Goal: Contribute content: Add original content to the website for others to see

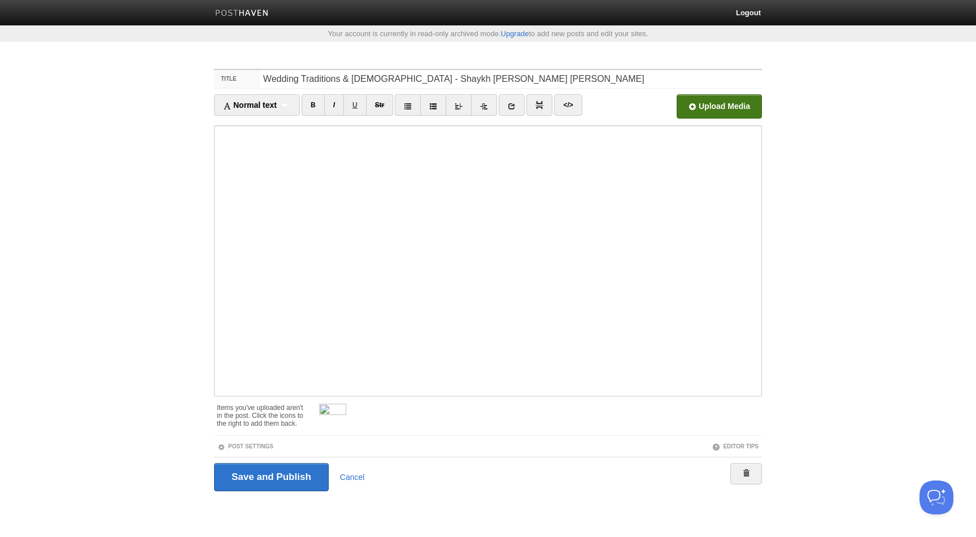
click at [723, 102] on input "file" at bounding box center [378, 110] width 855 height 58
click at [344, 402] on span at bounding box center [346, 406] width 8 height 8
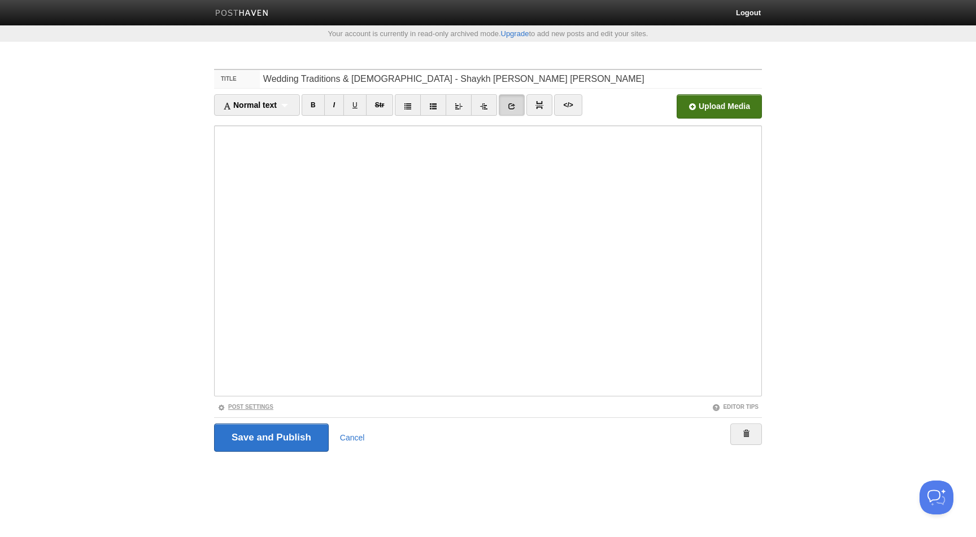
click at [263, 404] on link "Post Settings" at bounding box center [246, 407] width 56 height 6
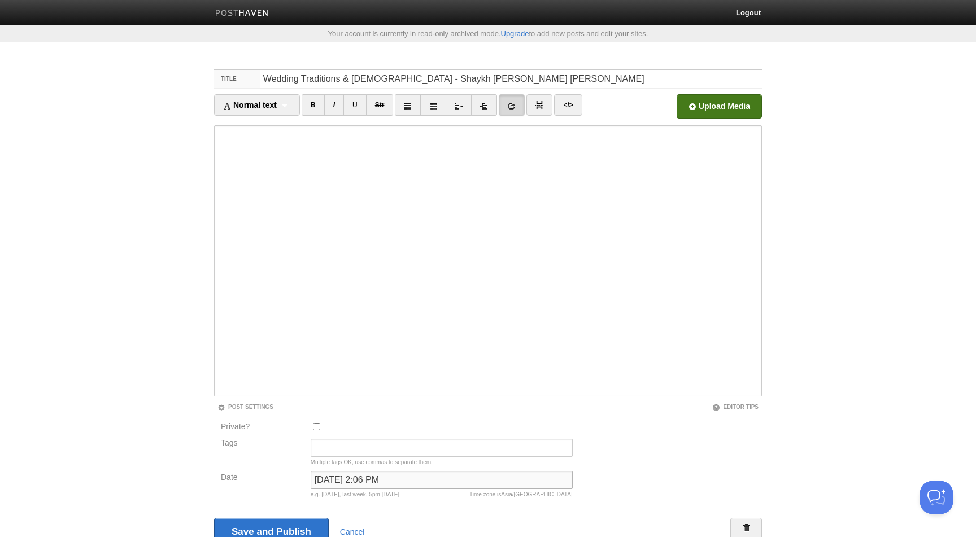
click at [359, 477] on input "November 4, 2022 at 2:06 PM" at bounding box center [442, 480] width 262 height 18
type input "ر"
type input "now"
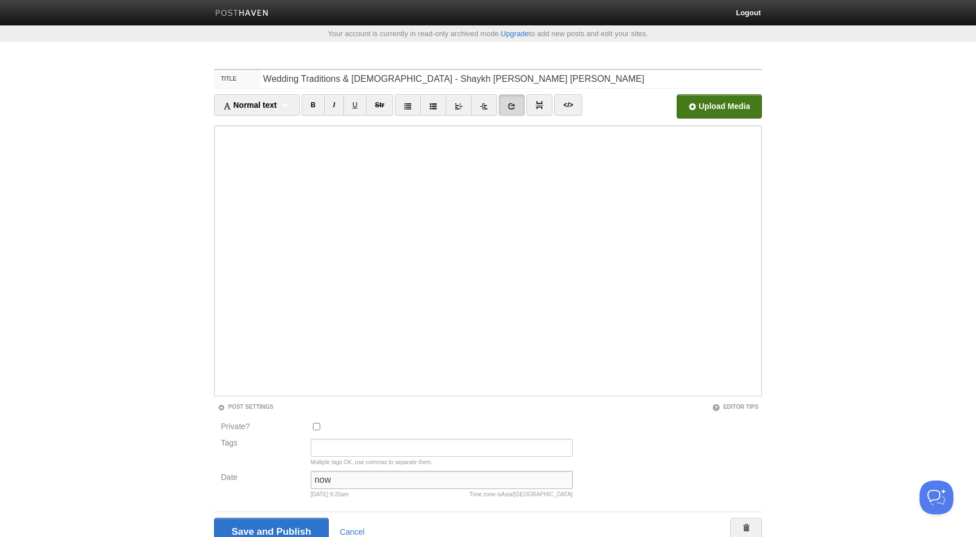
click at [214, 518] on input "Save and Publish" at bounding box center [271, 532] width 115 height 28
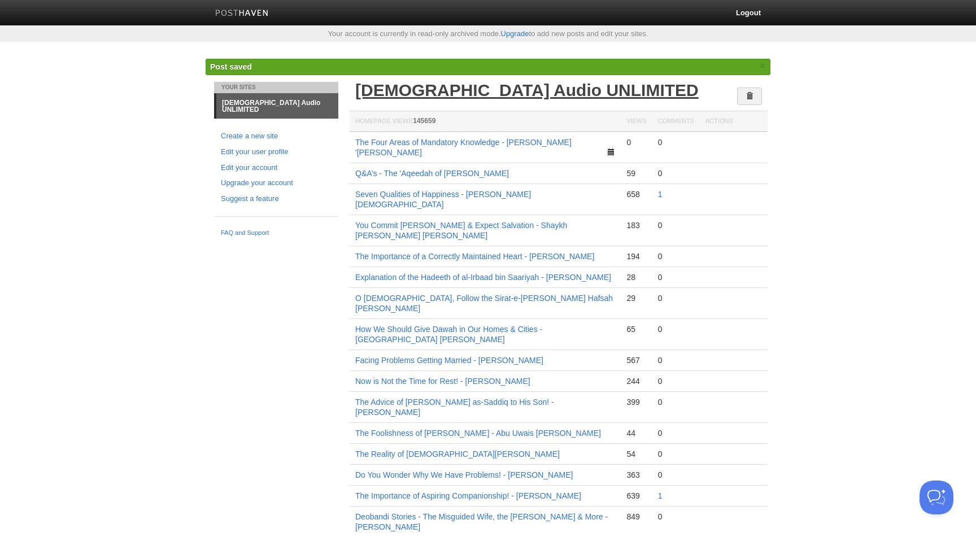
click at [493, 90] on link "[DEMOGRAPHIC_DATA] Audio UNLIMITED" at bounding box center [527, 90] width 344 height 19
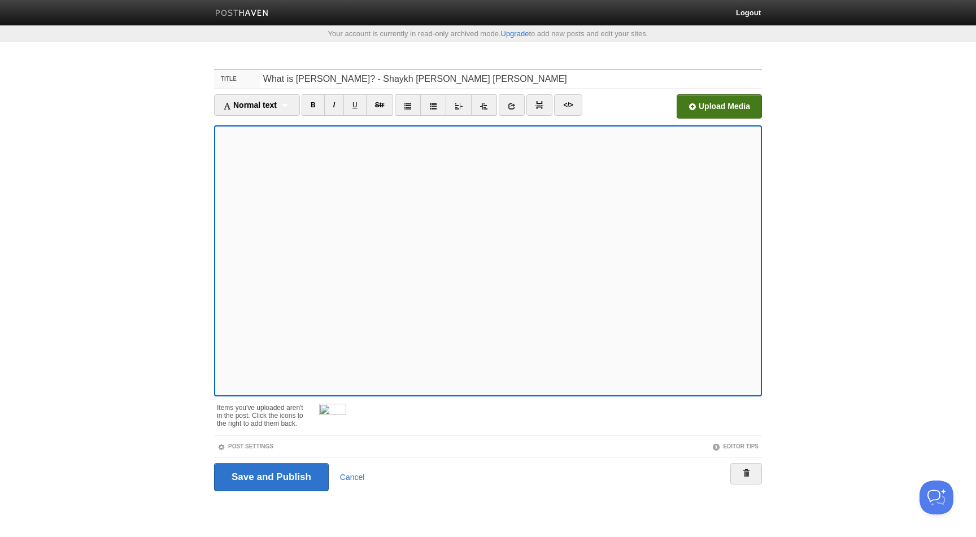
click at [717, 106] on input "file" at bounding box center [378, 110] width 855 height 58
click at [345, 404] on span at bounding box center [346, 406] width 8 height 8
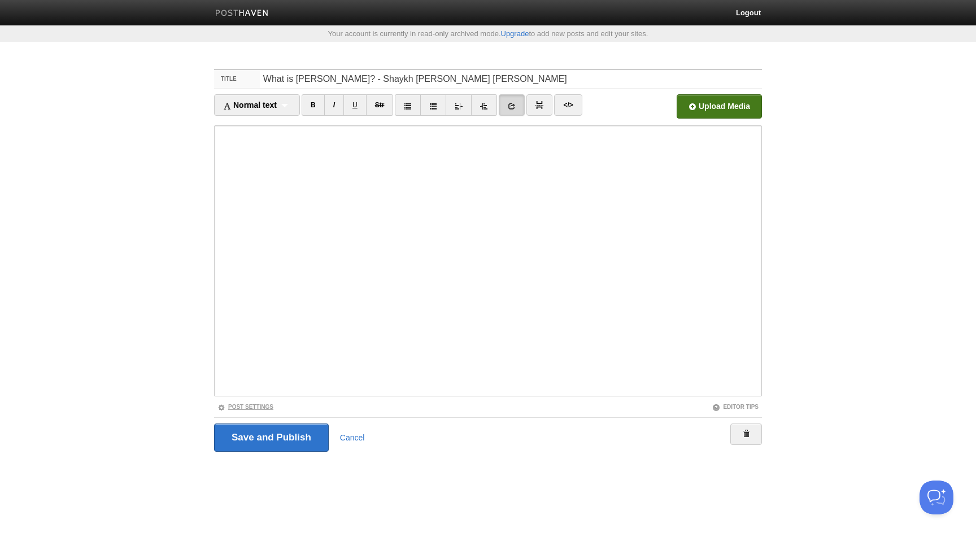
click at [269, 405] on link "Post Settings" at bounding box center [246, 407] width 56 height 6
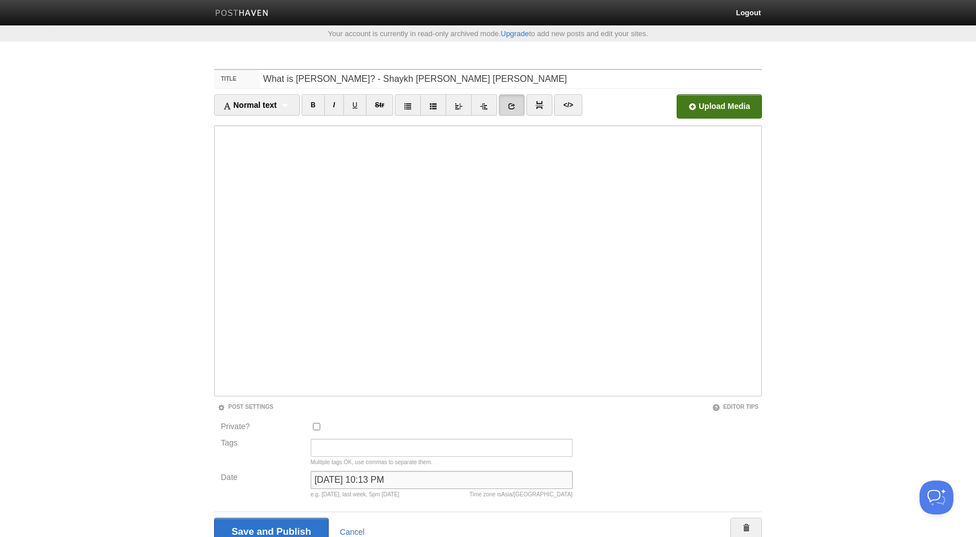
click at [366, 474] on input "March 26, 2023 at 10:13 PM" at bounding box center [442, 480] width 262 height 18
type input "n"
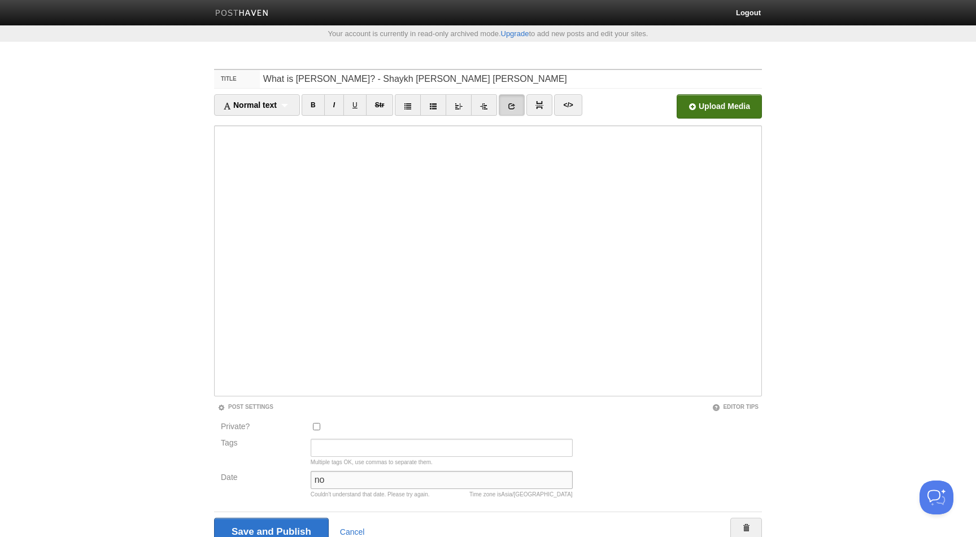
type input "n"
type input "now"
click at [214, 518] on input "Save and Publish" at bounding box center [271, 532] width 115 height 28
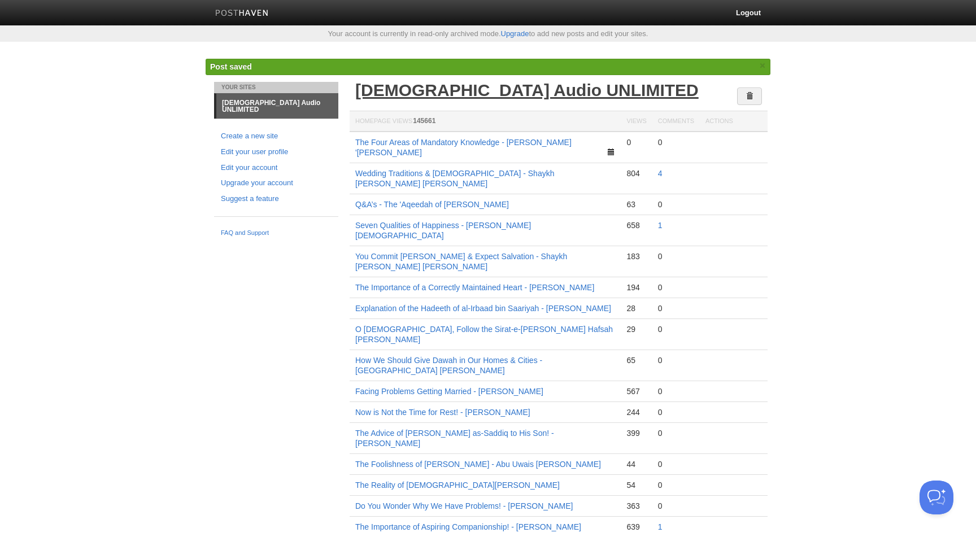
click at [416, 95] on link "[DEMOGRAPHIC_DATA] Audio UNLIMITED" at bounding box center [527, 90] width 344 height 19
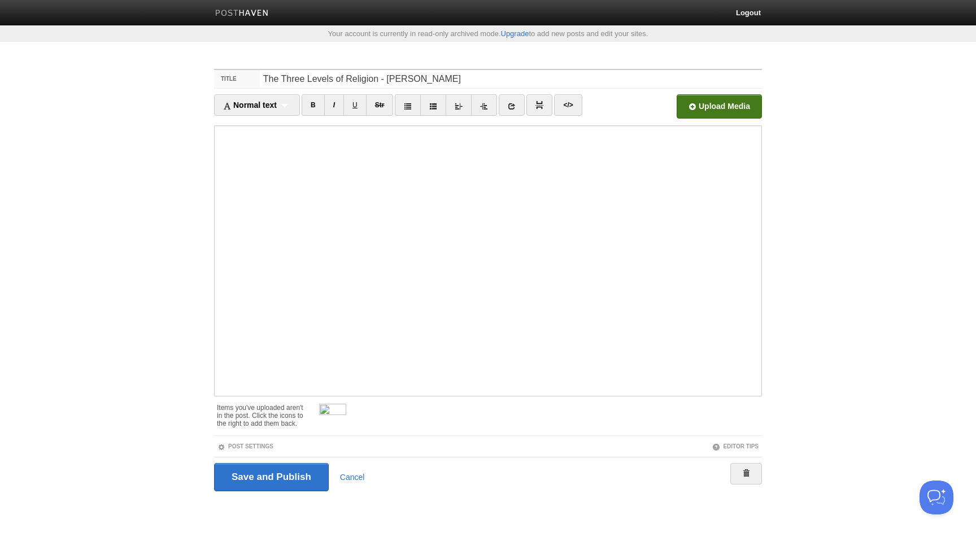
click at [722, 112] on input "file" at bounding box center [378, 110] width 855 height 58
click at [345, 402] on span at bounding box center [346, 406] width 8 height 8
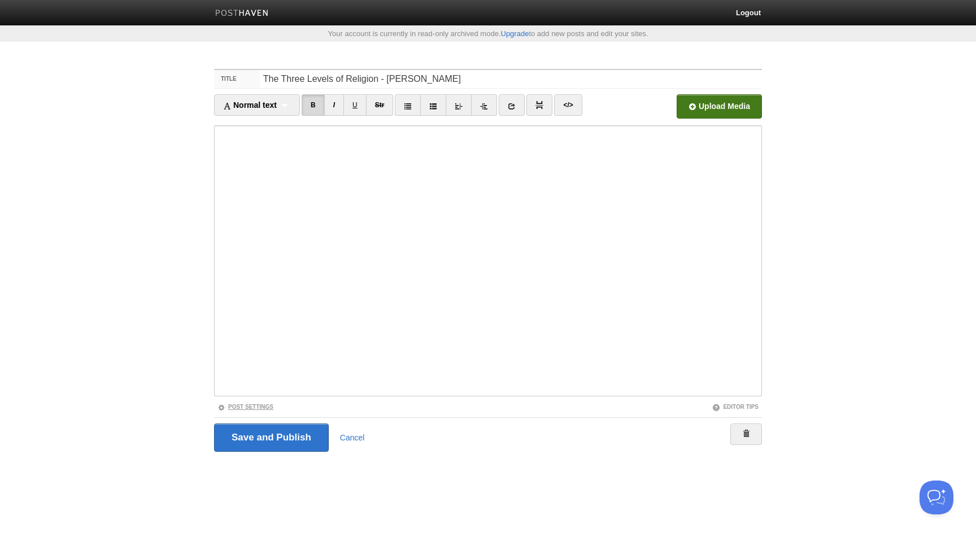
click at [266, 407] on link "Post Settings" at bounding box center [246, 407] width 56 height 6
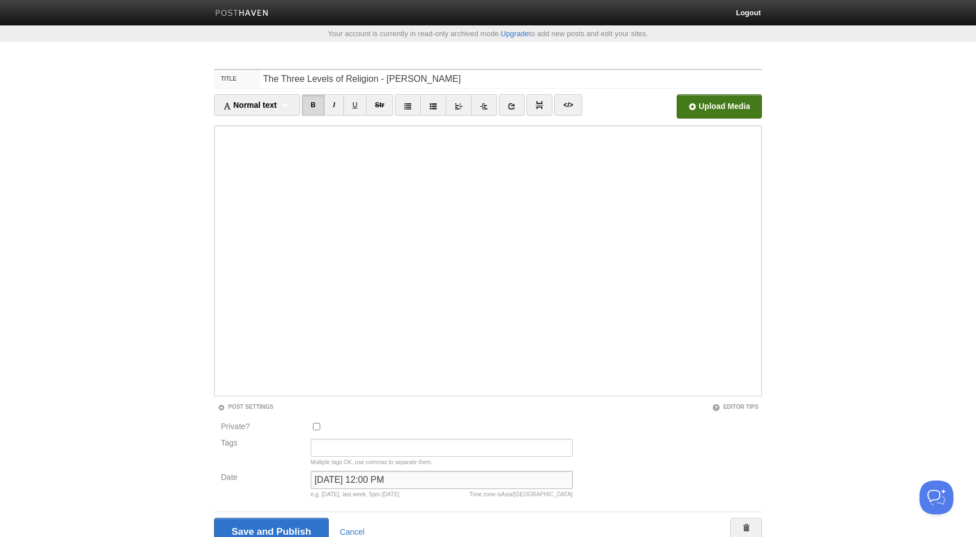
click at [344, 479] on input "February 10, 2024 at 12:00 PM" at bounding box center [442, 480] width 262 height 18
type input "now"
click at [214, 518] on input "Save and Publish" at bounding box center [271, 532] width 115 height 28
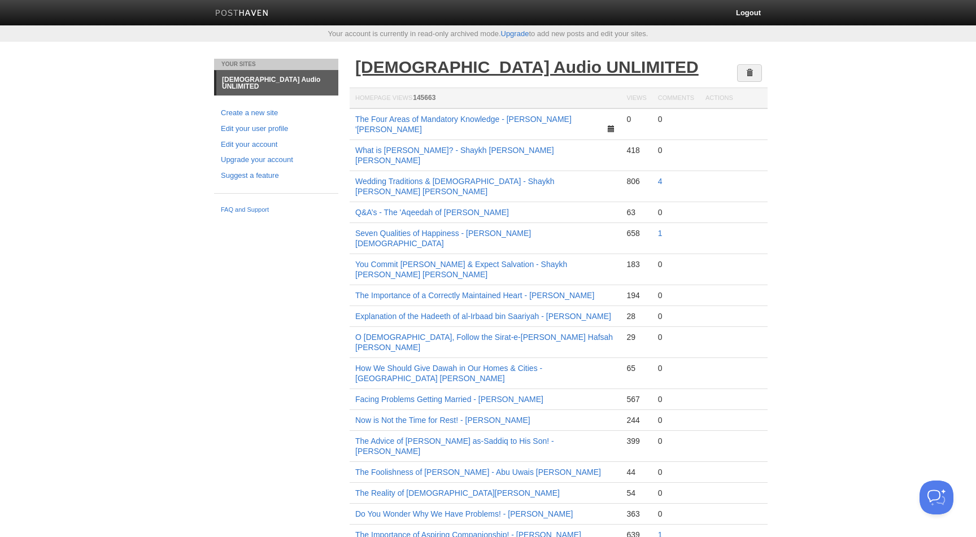
click at [433, 66] on link "[DEMOGRAPHIC_DATA] Audio UNLIMITED" at bounding box center [527, 67] width 344 height 19
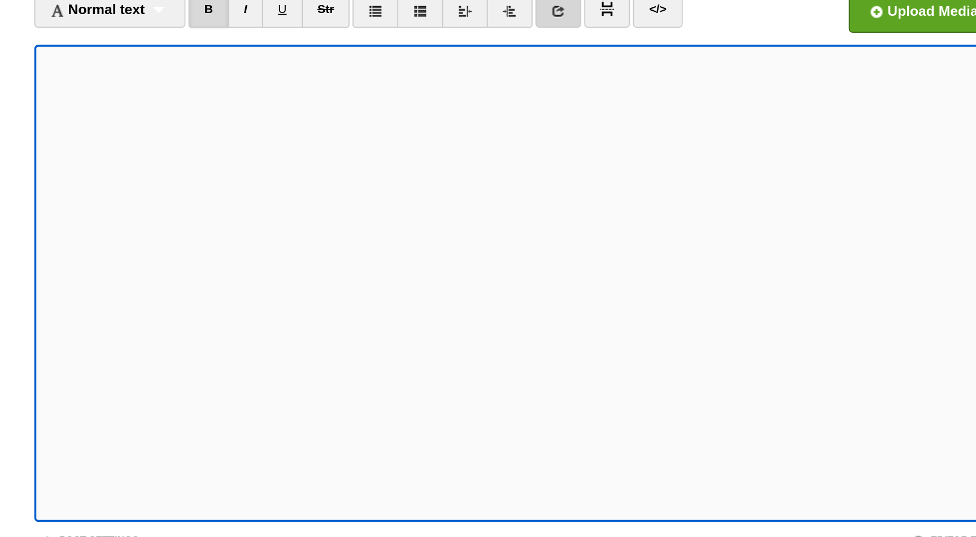
click at [519, 107] on link at bounding box center [512, 104] width 26 height 21
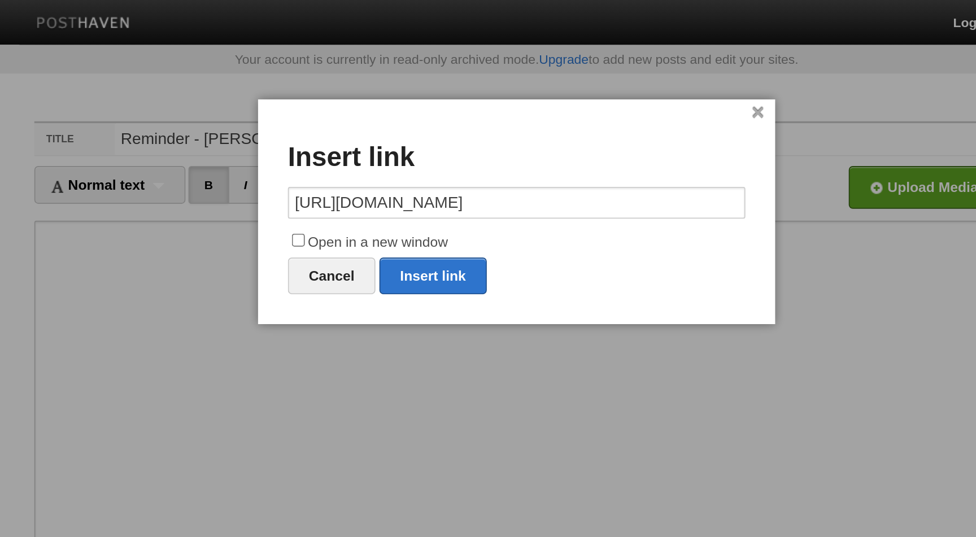
type input "[URL][DOMAIN_NAME]"
click at [364, 134] on input "Open in a new window" at bounding box center [363, 136] width 7 height 7
checkbox input "true"
click at [443, 158] on link "Insert link" at bounding box center [440, 156] width 61 height 21
type input "https://"
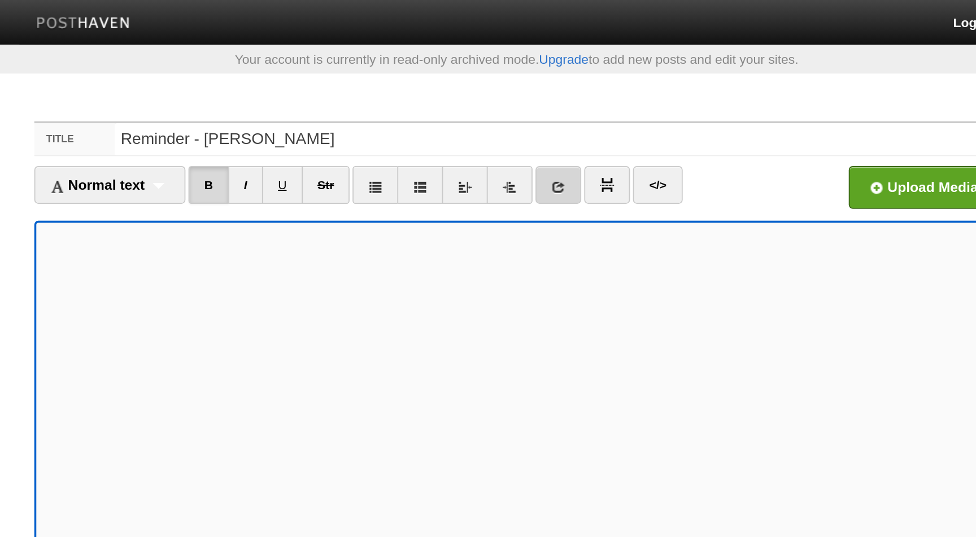
click at [516, 107] on icon at bounding box center [512, 106] width 8 height 8
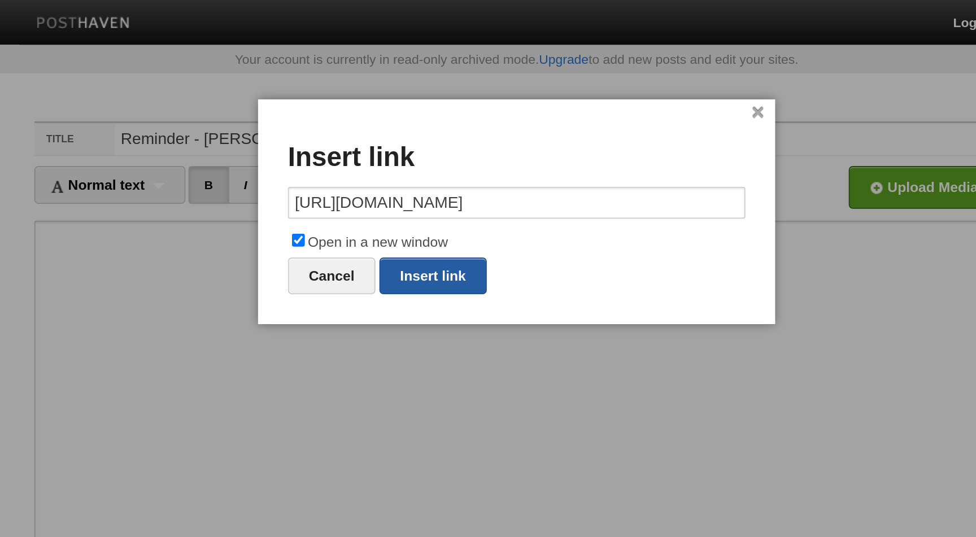
click at [442, 154] on link "Insert link" at bounding box center [440, 156] width 61 height 21
type input "https://"
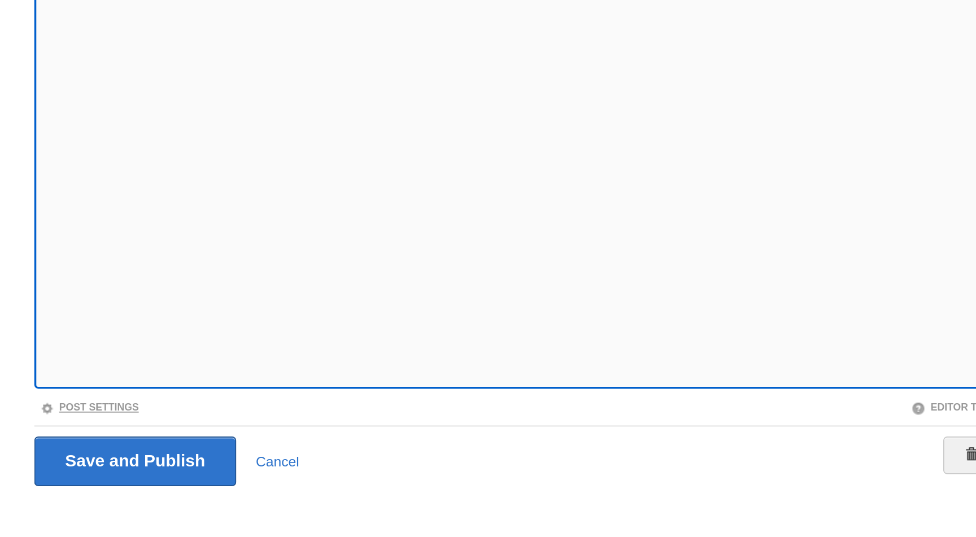
click at [258, 406] on link "Post Settings" at bounding box center [246, 407] width 56 height 6
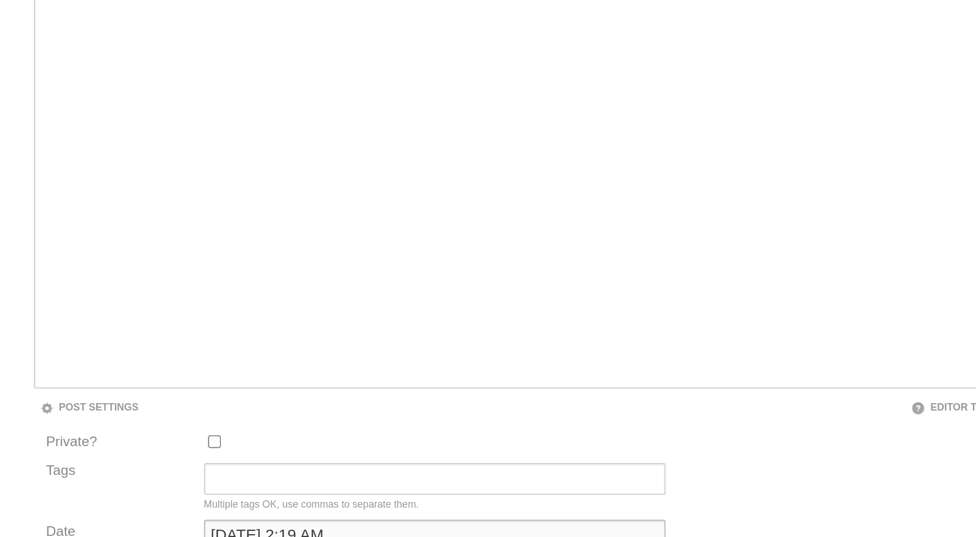
click at [372, 476] on input "February 16, 2025 at 2:19 AM" at bounding box center [442, 480] width 262 height 18
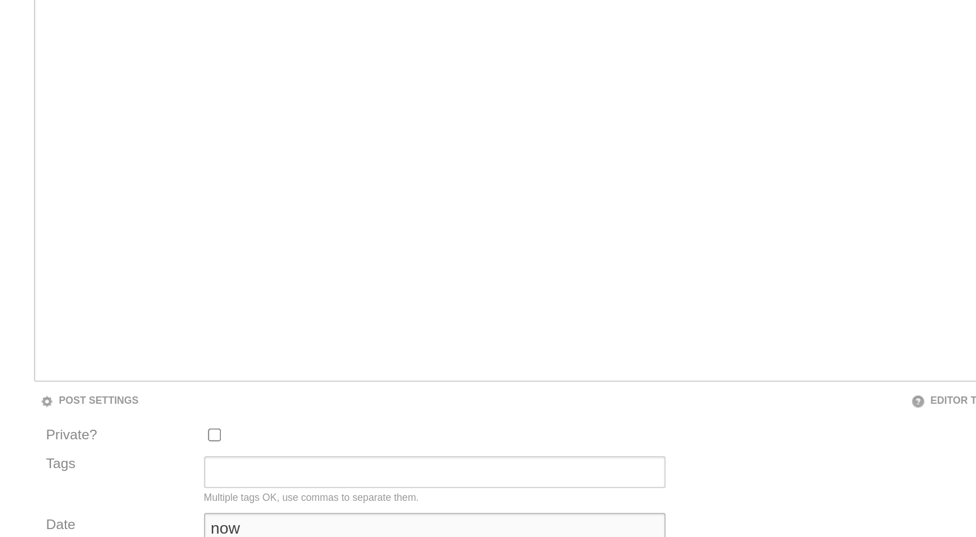
type input "now"
click at [214, 518] on input "Save and Publish" at bounding box center [271, 532] width 115 height 28
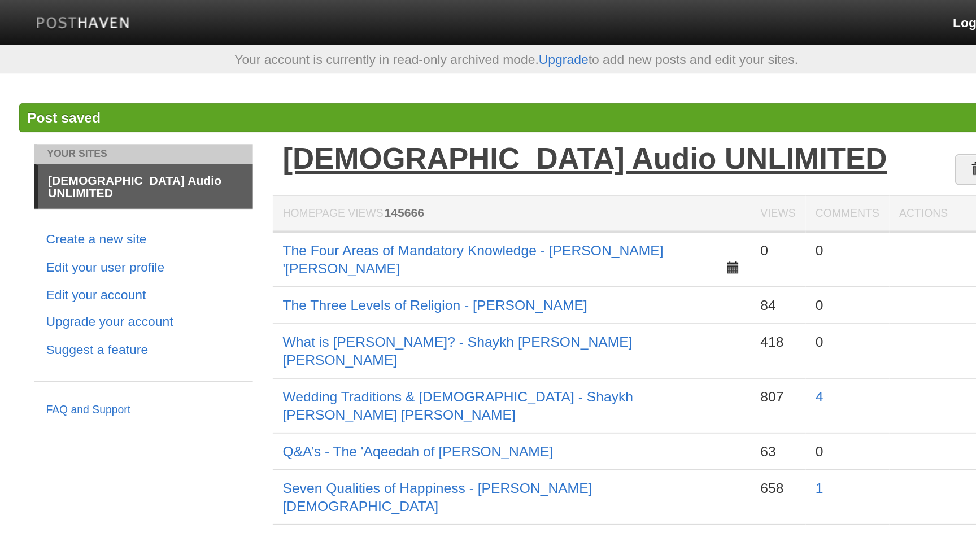
click at [447, 95] on link "[DEMOGRAPHIC_DATA] Audio UNLIMITED" at bounding box center [527, 90] width 344 height 19
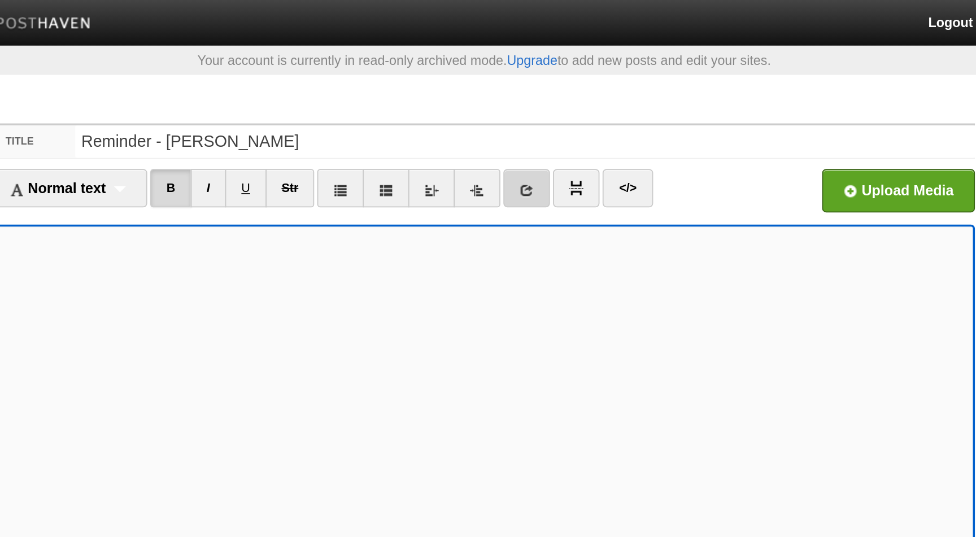
click at [516, 108] on icon at bounding box center [512, 106] width 8 height 8
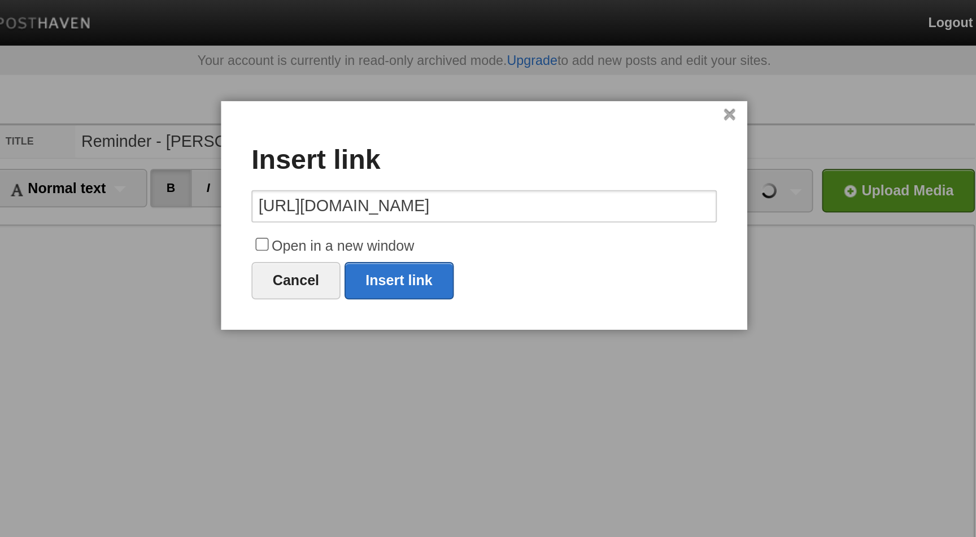
type input "[URL][DOMAIN_NAME]"
click at [402, 136] on label "Open in a new window" at bounding box center [488, 138] width 260 height 14
click at [368, 136] on input "Open in a new window" at bounding box center [363, 136] width 7 height 7
checkbox input "true"
click at [442, 157] on link "Insert link" at bounding box center [440, 156] width 61 height 21
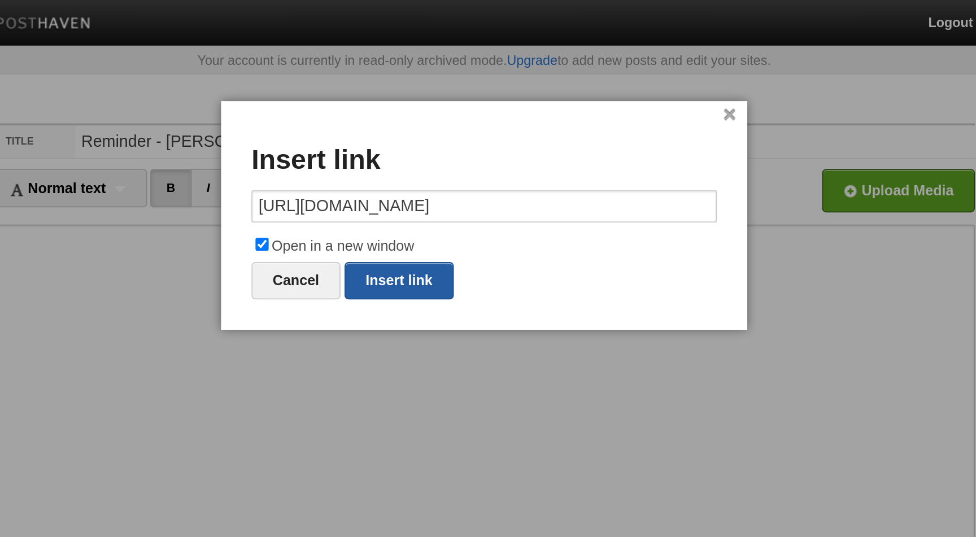
type input "https://"
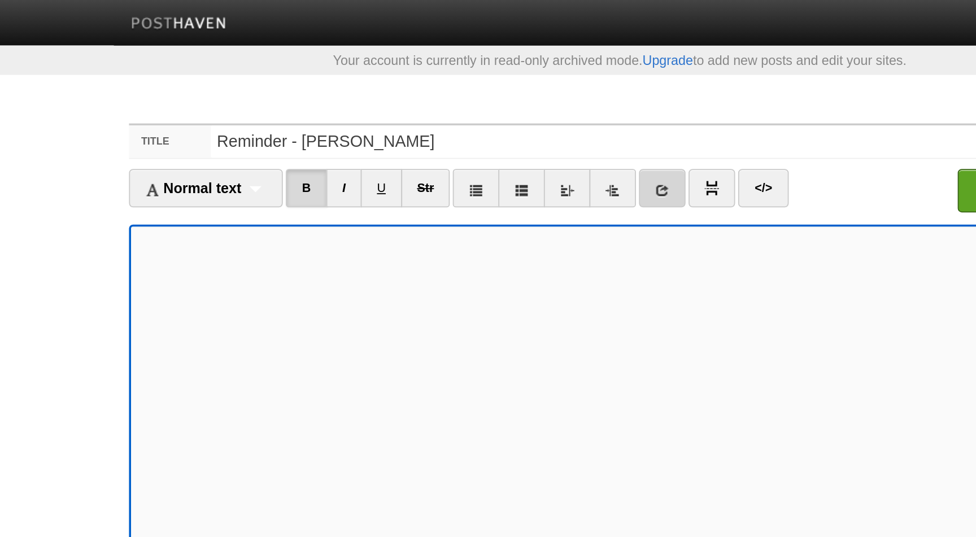
click at [514, 106] on icon at bounding box center [512, 106] width 8 height 8
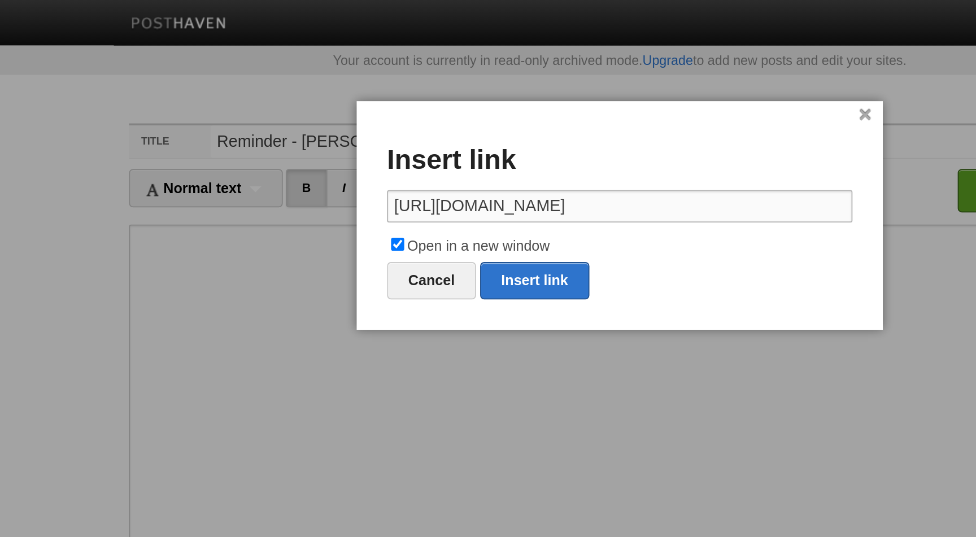
click at [460, 115] on input "https://x.com/walofl66" at bounding box center [488, 115] width 260 height 18
click at [446, 159] on link "Insert link" at bounding box center [440, 156] width 61 height 21
type input "https://"
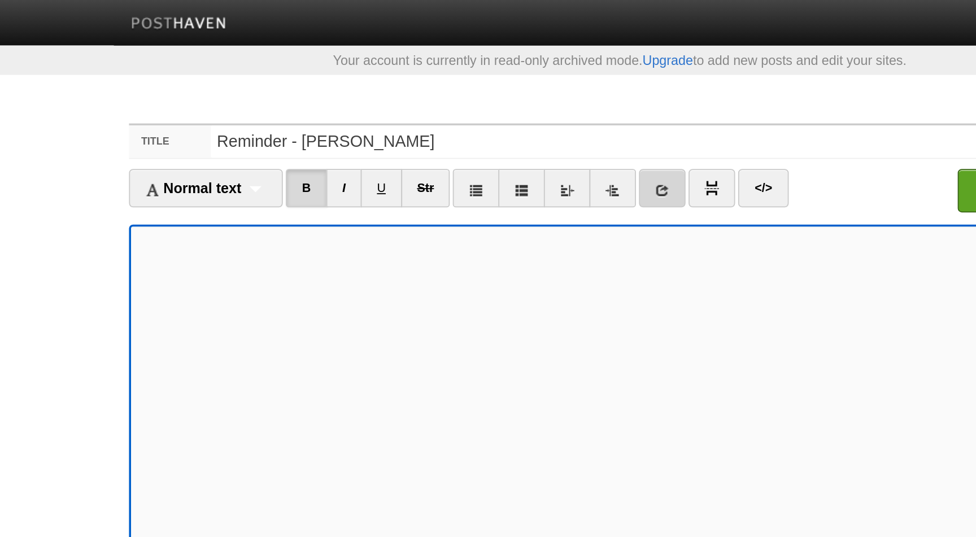
click at [512, 106] on icon at bounding box center [512, 106] width 8 height 8
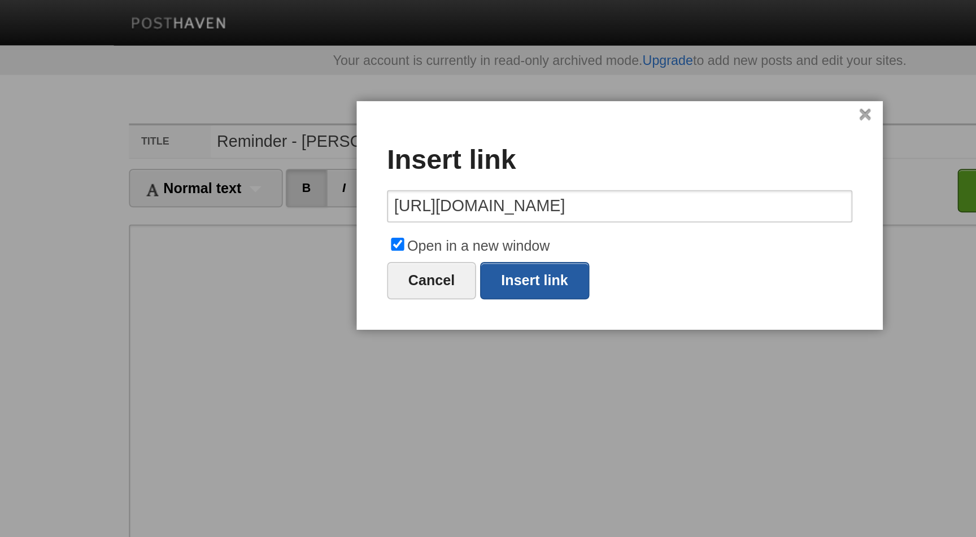
click at [442, 155] on link "Insert link" at bounding box center [440, 156] width 61 height 21
type input "https://"
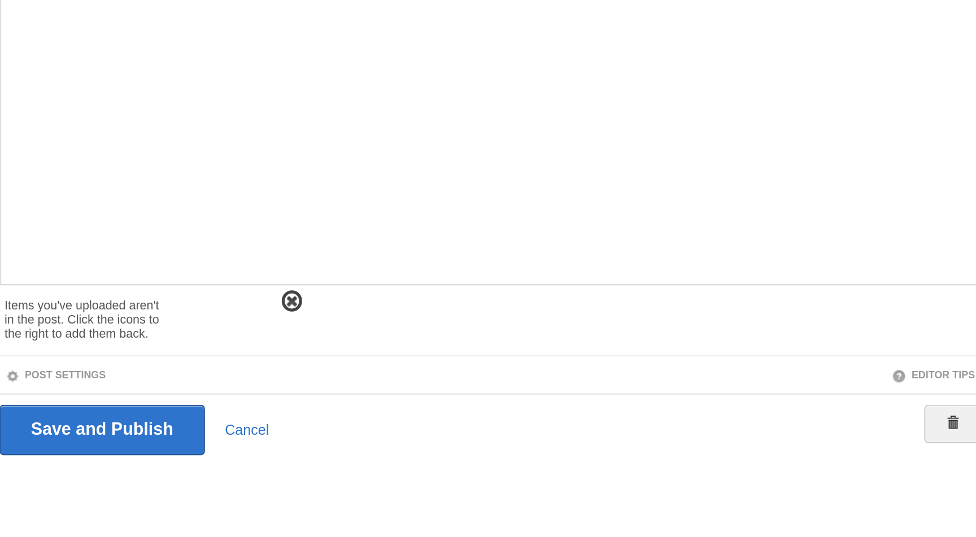
click at [380, 406] on span at bounding box center [377, 406] width 8 height 8
click at [346, 406] on span at bounding box center [346, 406] width 8 height 8
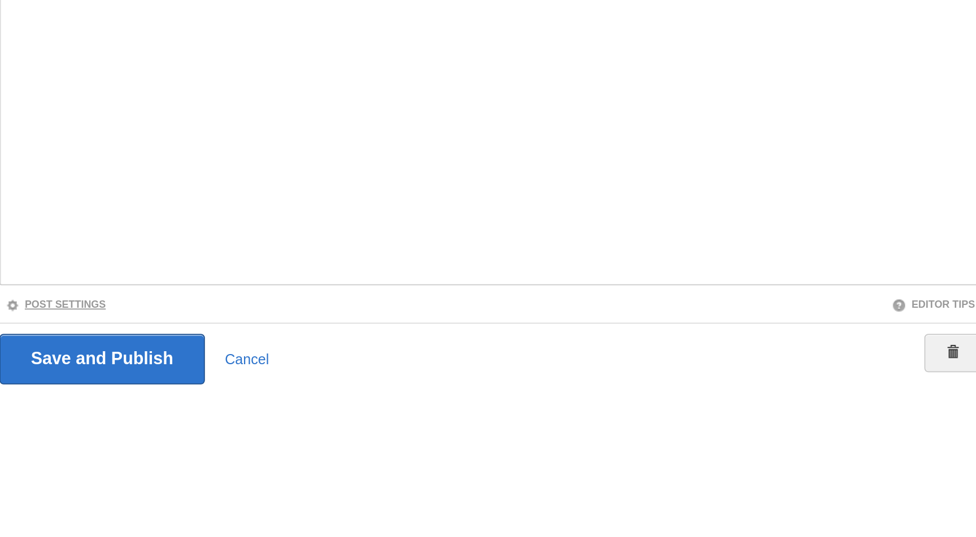
click at [264, 406] on link "Post Settings" at bounding box center [246, 407] width 56 height 6
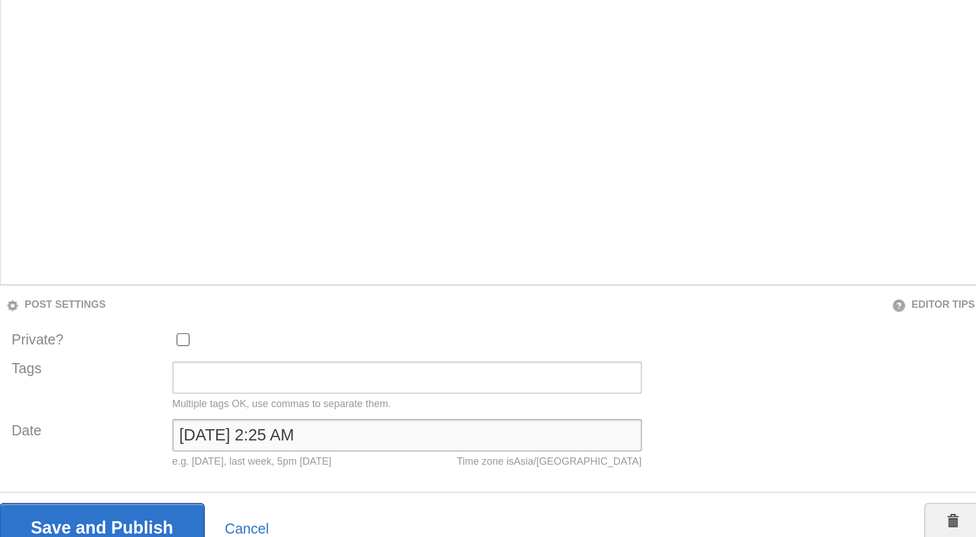
click at [351, 477] on input "February 16, 2025 at 2:25 AM" at bounding box center [442, 480] width 262 height 18
type input "now"
click at [214, 518] on input "Save and Publish" at bounding box center [271, 532] width 115 height 28
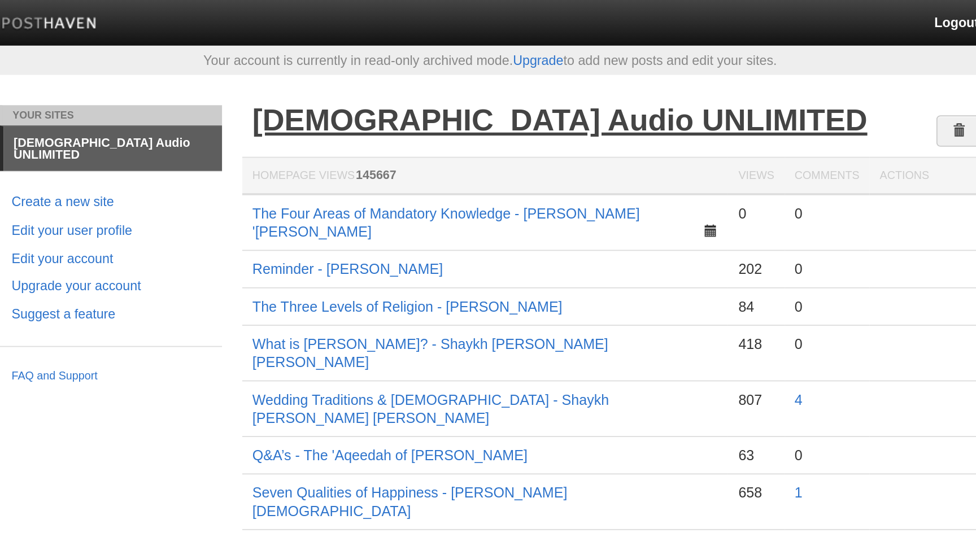
click at [462, 73] on link "[DEMOGRAPHIC_DATA] Audio UNLIMITED" at bounding box center [527, 67] width 344 height 19
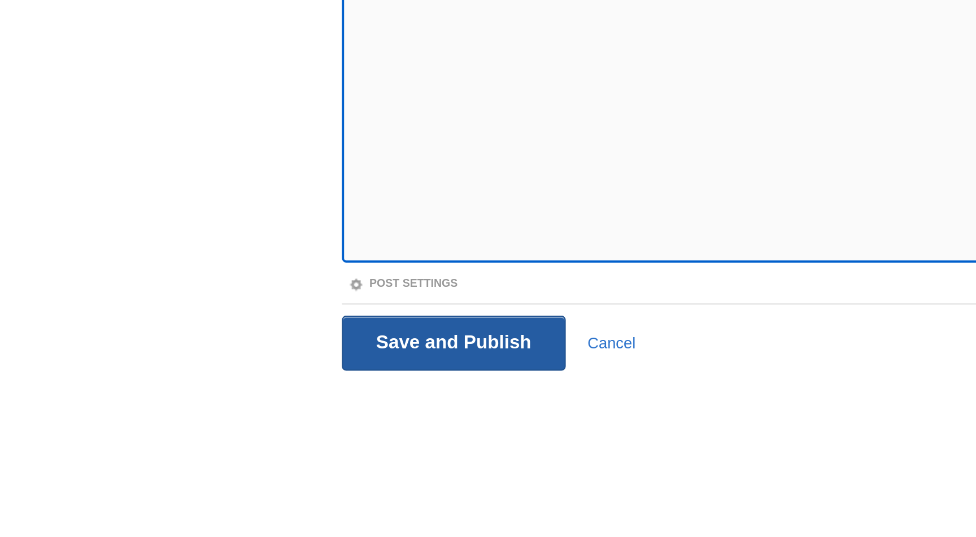
click at [282, 440] on input "Save and Publish" at bounding box center [271, 438] width 115 height 28
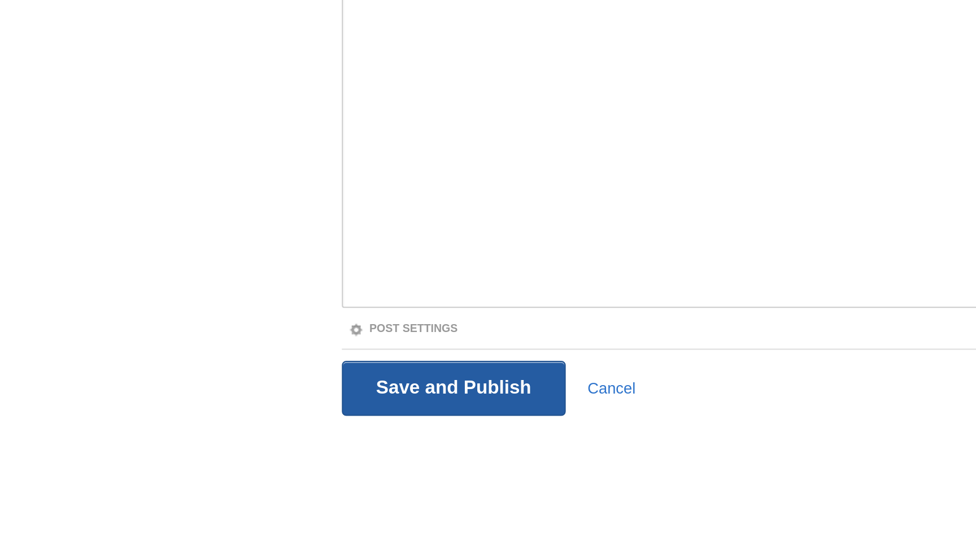
scroll to position [19, 0]
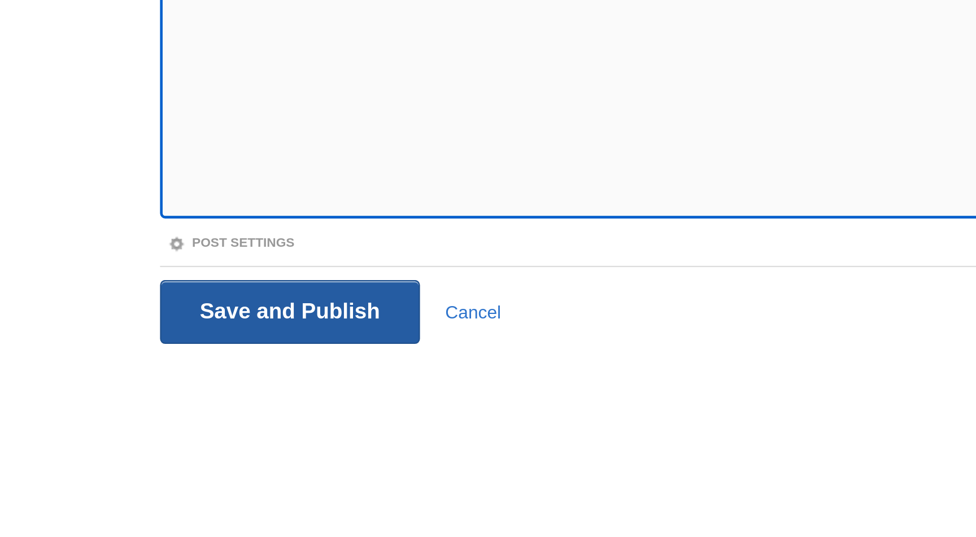
click at [301, 435] on input "Save and Publish" at bounding box center [271, 438] width 115 height 28
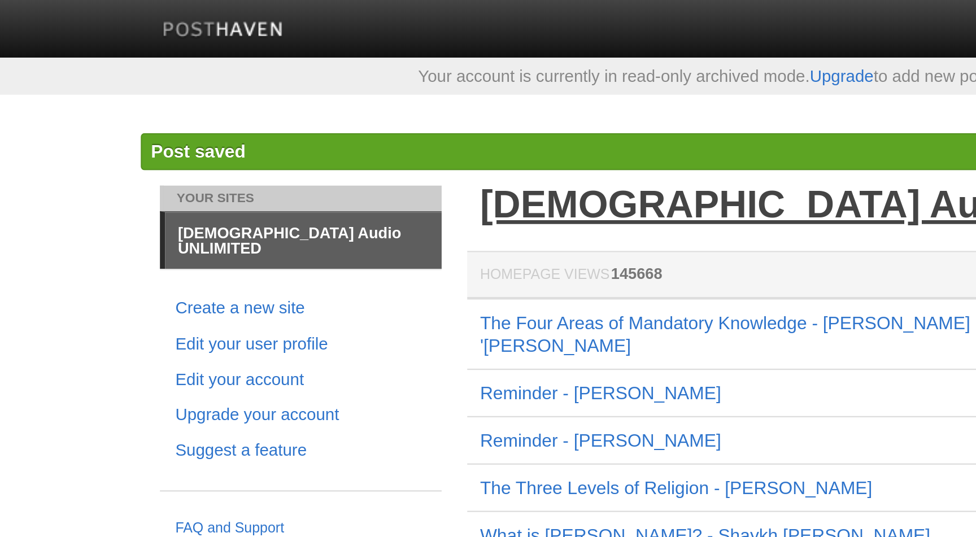
click at [388, 92] on link "[DEMOGRAPHIC_DATA] Audio UNLIMITED" at bounding box center [527, 90] width 344 height 19
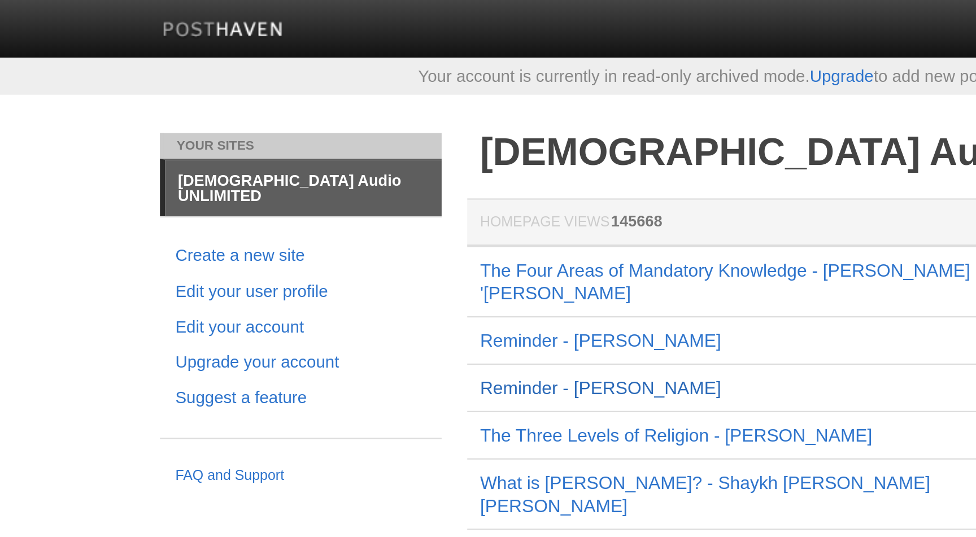
click at [428, 167] on link "Reminder - [PERSON_NAME]" at bounding box center [408, 171] width 106 height 9
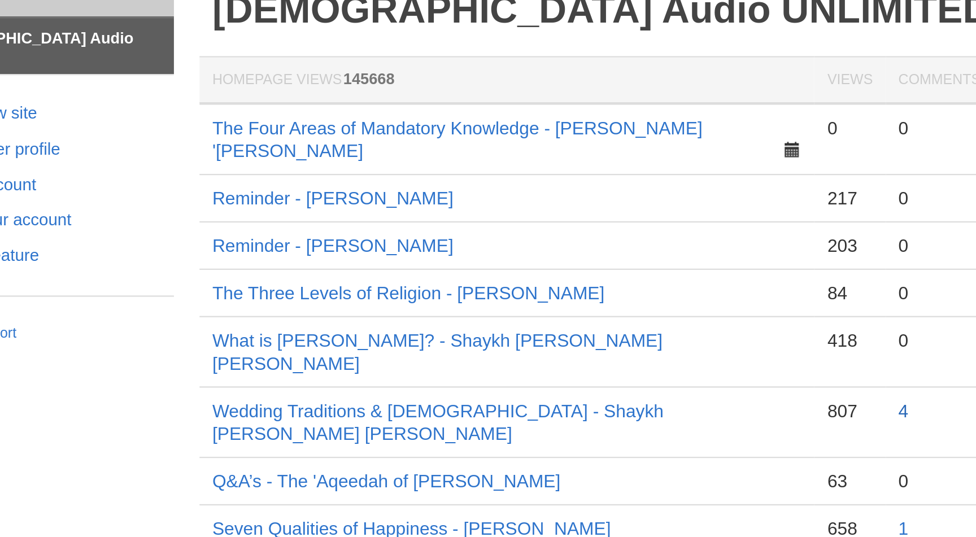
click at [660, 240] on link "4" at bounding box center [660, 244] width 5 height 9
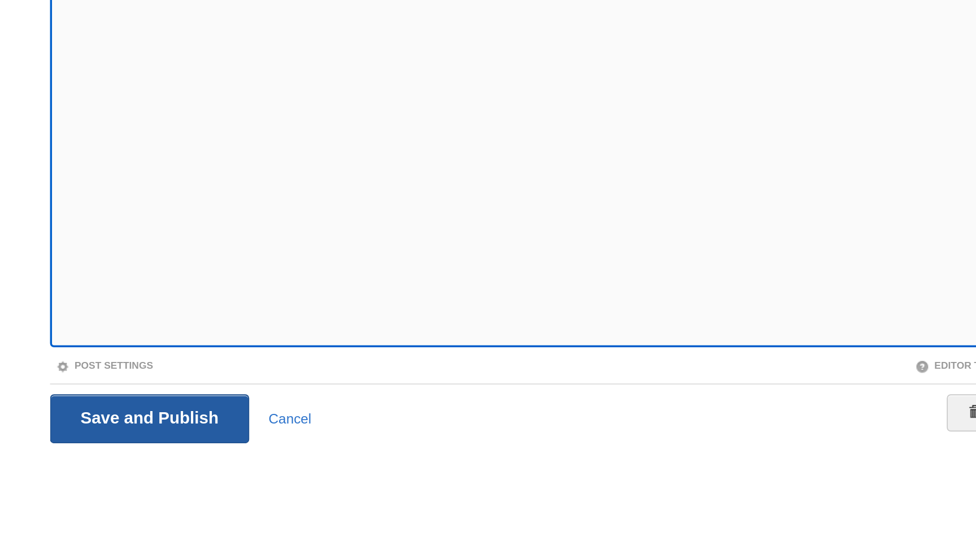
click at [282, 430] on input "Save and Publish" at bounding box center [271, 438] width 115 height 28
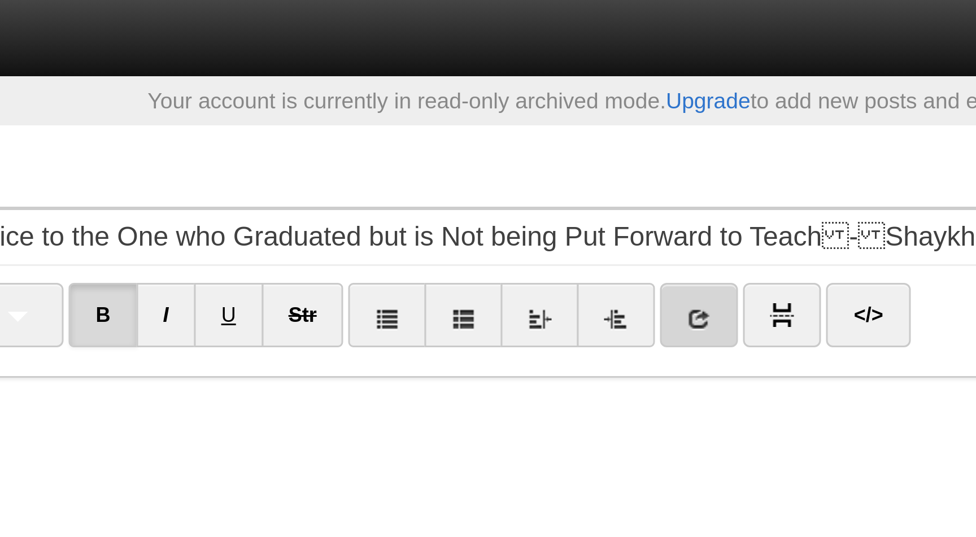
click at [520, 103] on link at bounding box center [512, 104] width 26 height 21
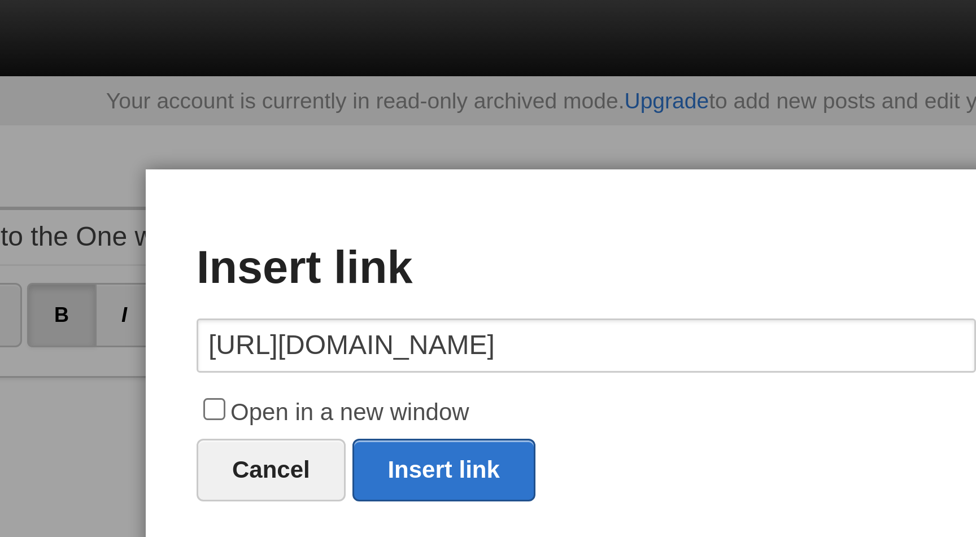
type input "[URL][DOMAIN_NAME]"
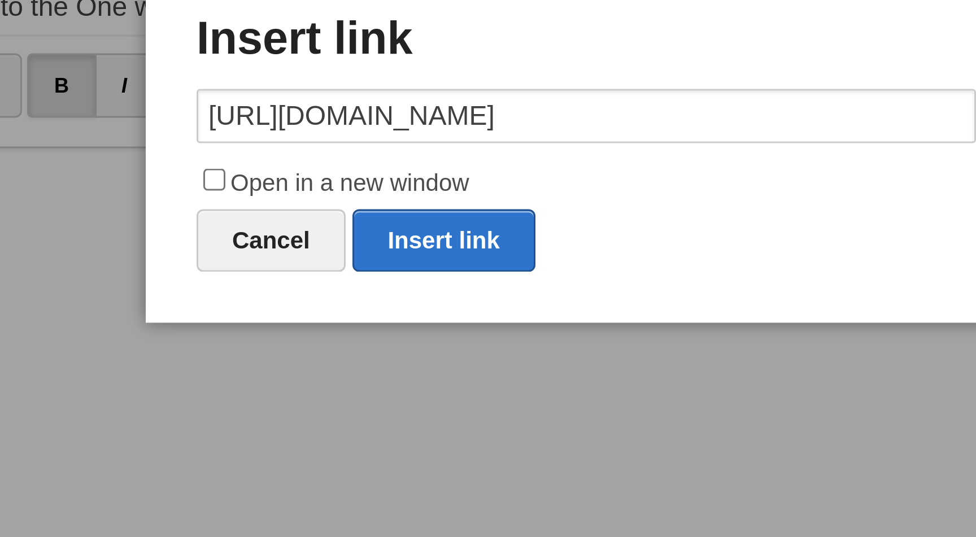
click at [429, 136] on label "Open in a new window" at bounding box center [488, 138] width 260 height 14
click at [368, 136] on input "Open in a new window" at bounding box center [363, 136] width 7 height 7
checkbox input "true"
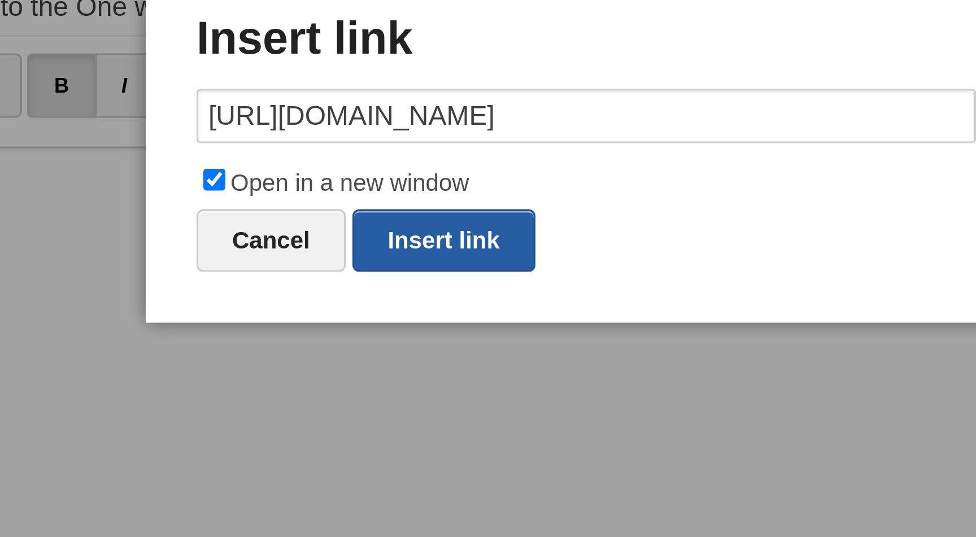
click at [439, 154] on link "Insert link" at bounding box center [440, 156] width 61 height 21
type input "https://"
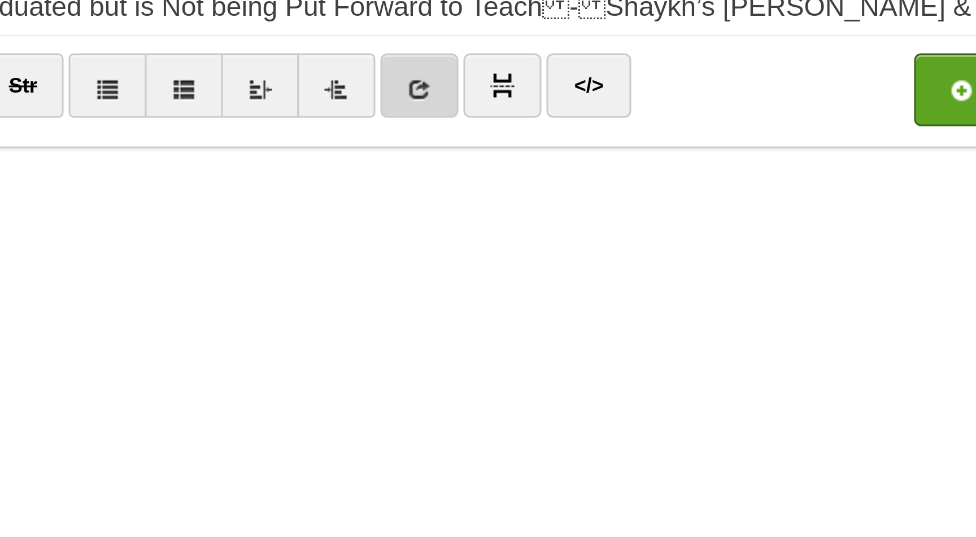
click at [525, 97] on link at bounding box center [512, 104] width 26 height 21
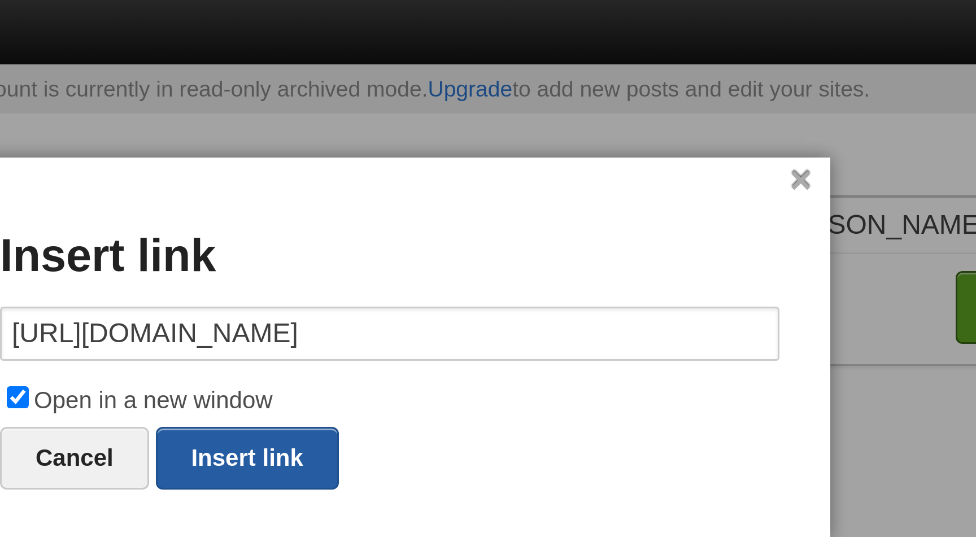
click at [429, 157] on link "Insert link" at bounding box center [440, 156] width 61 height 21
type input "https://"
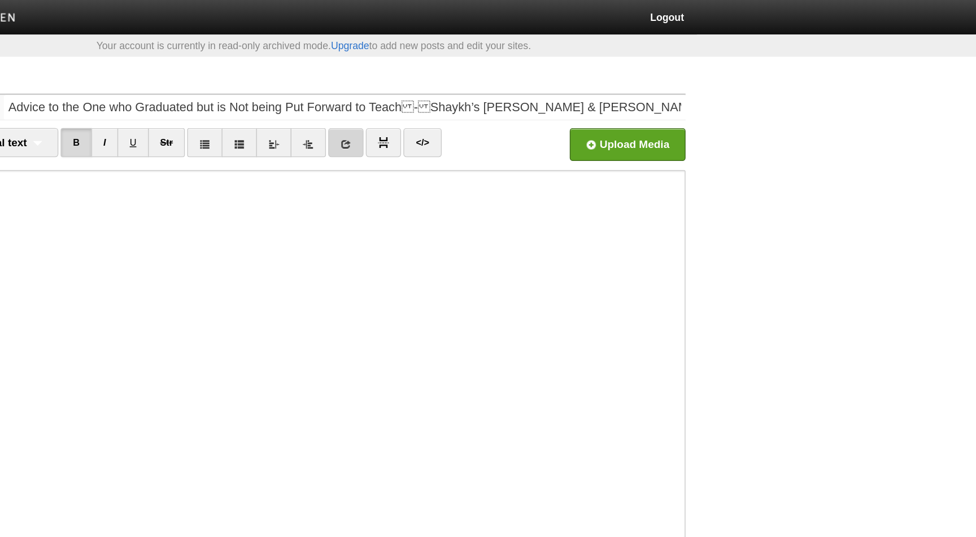
click at [510, 100] on link at bounding box center [512, 104] width 26 height 21
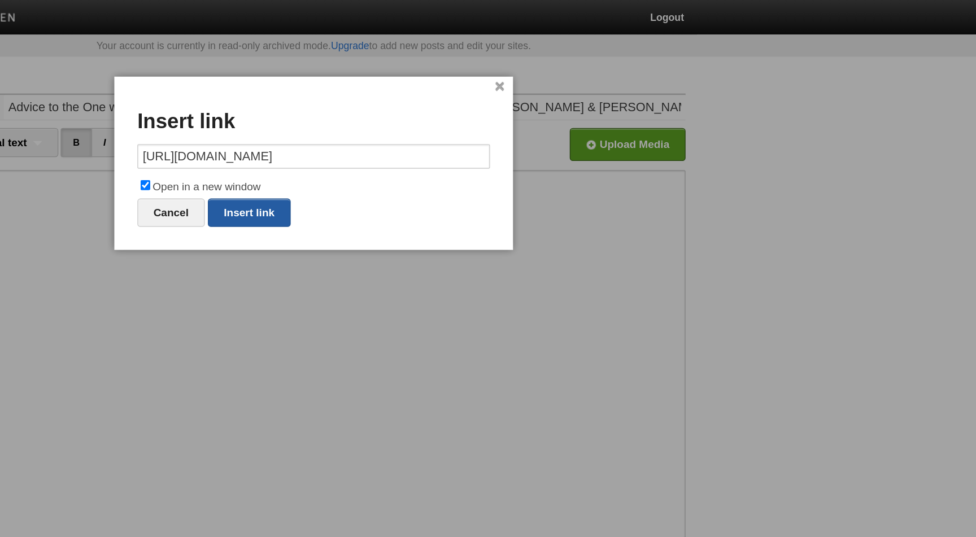
click at [453, 158] on link "Insert link" at bounding box center [440, 156] width 61 height 21
type input "https://"
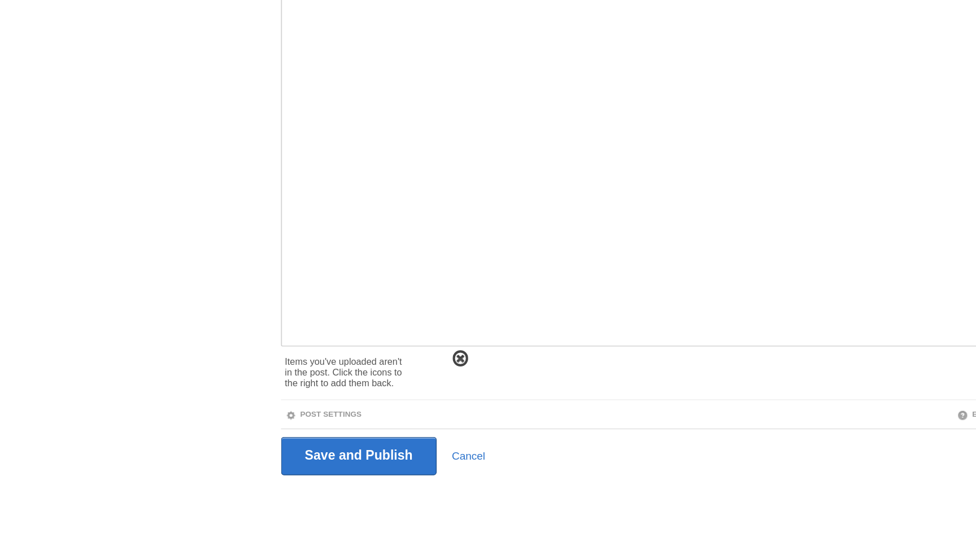
click at [348, 405] on span at bounding box center [346, 406] width 8 height 8
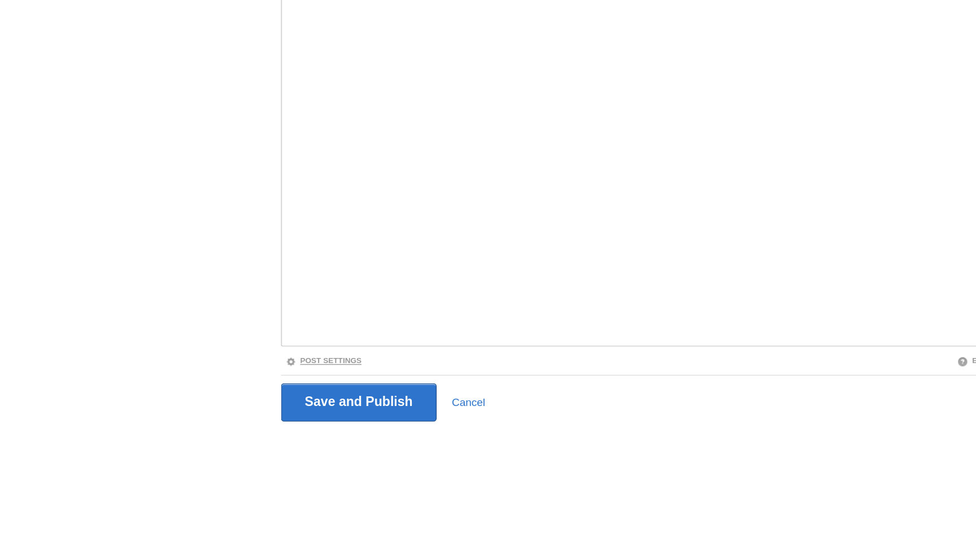
click at [257, 405] on link "Post Settings" at bounding box center [246, 407] width 56 height 6
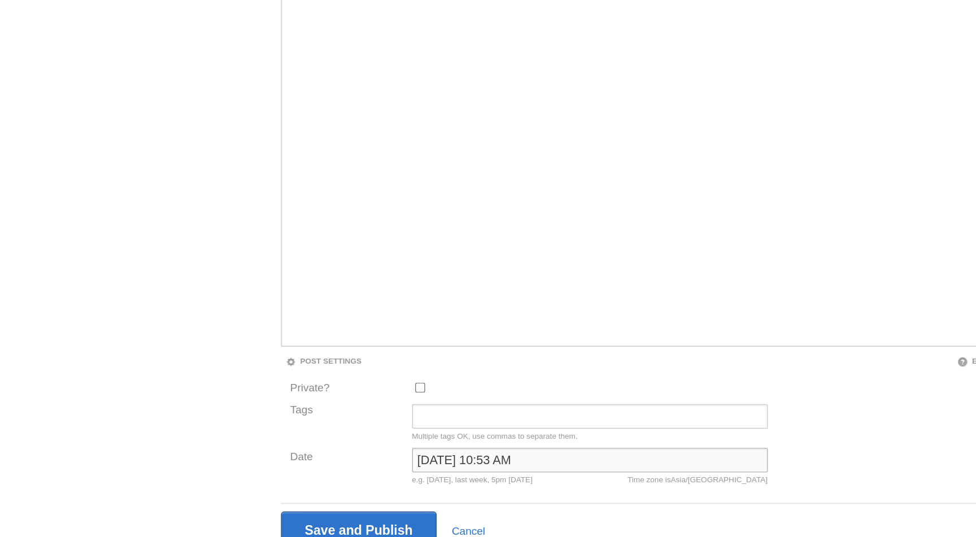
click at [331, 483] on input "April 22, 2024 at 10:53 AM" at bounding box center [442, 480] width 262 height 18
type input "ر"
type input "now"
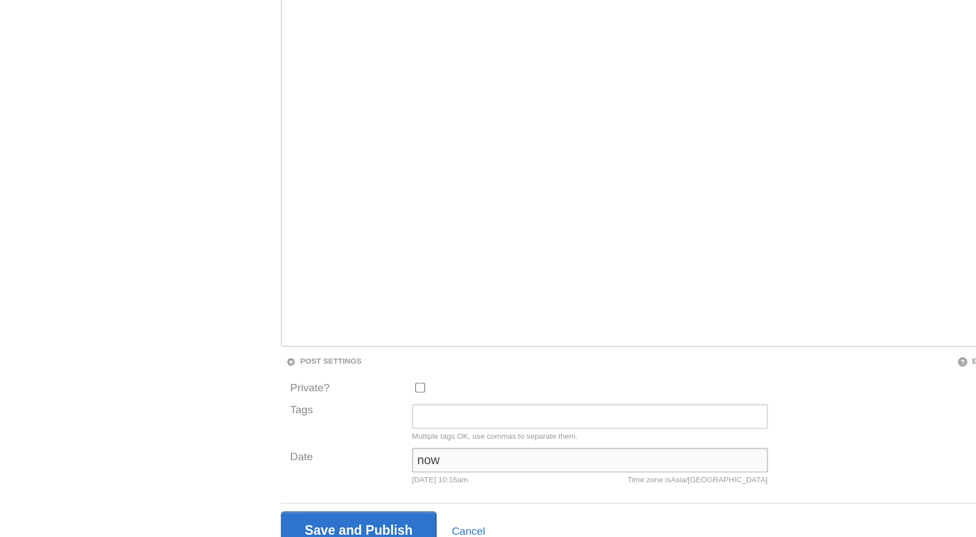
click at [214, 518] on input "Save and Publish" at bounding box center [271, 532] width 115 height 28
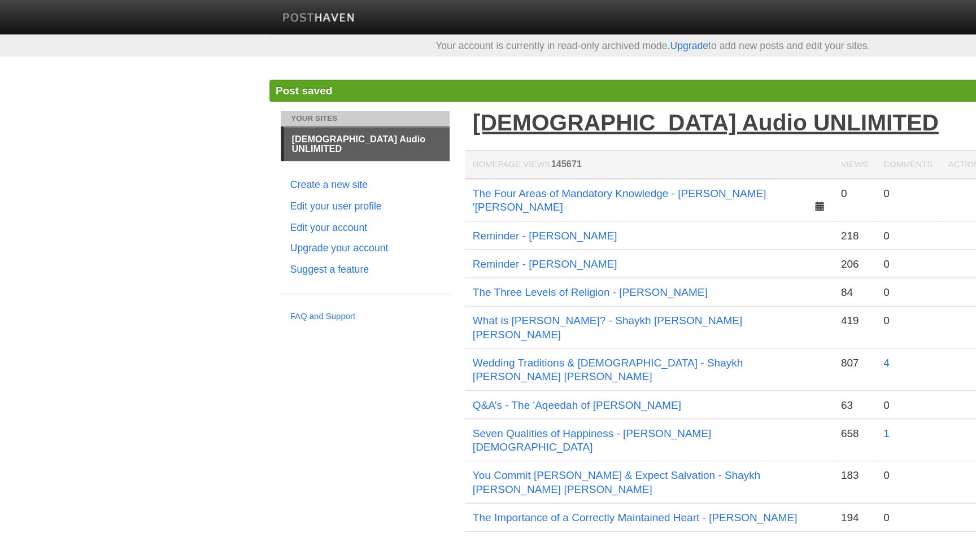
click at [416, 90] on link "[DEMOGRAPHIC_DATA] Audio UNLIMITED" at bounding box center [527, 90] width 344 height 19
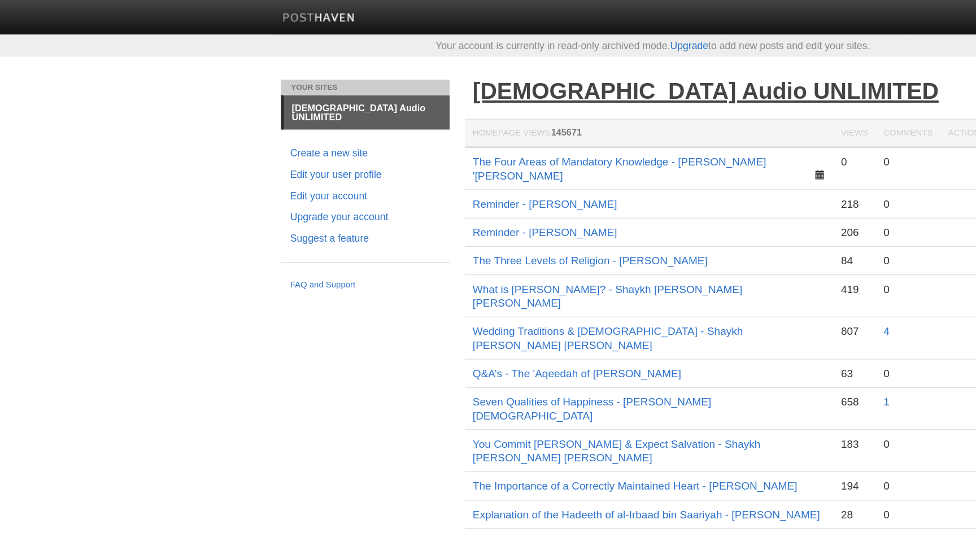
click at [450, 66] on link "[DEMOGRAPHIC_DATA] Audio UNLIMITED" at bounding box center [527, 67] width 344 height 19
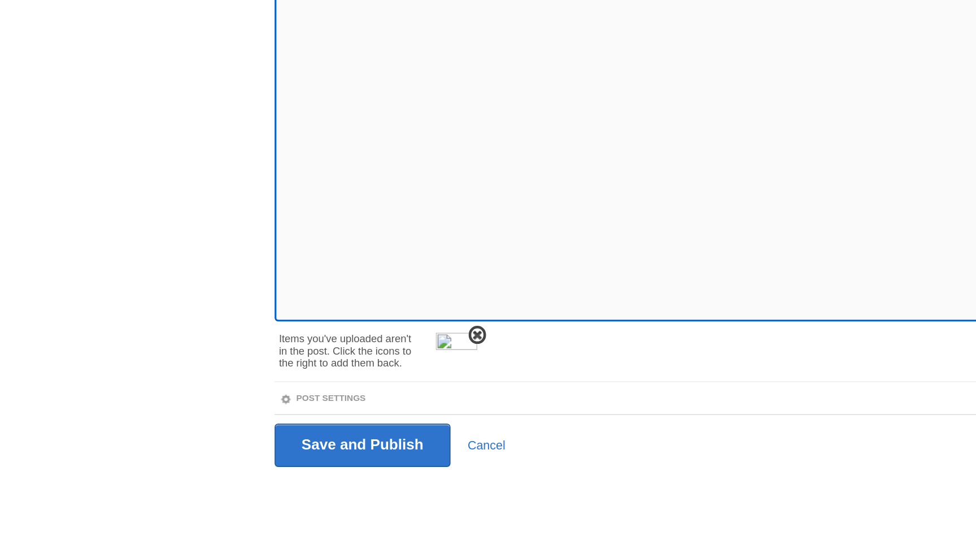
click at [348, 405] on span at bounding box center [346, 406] width 8 height 8
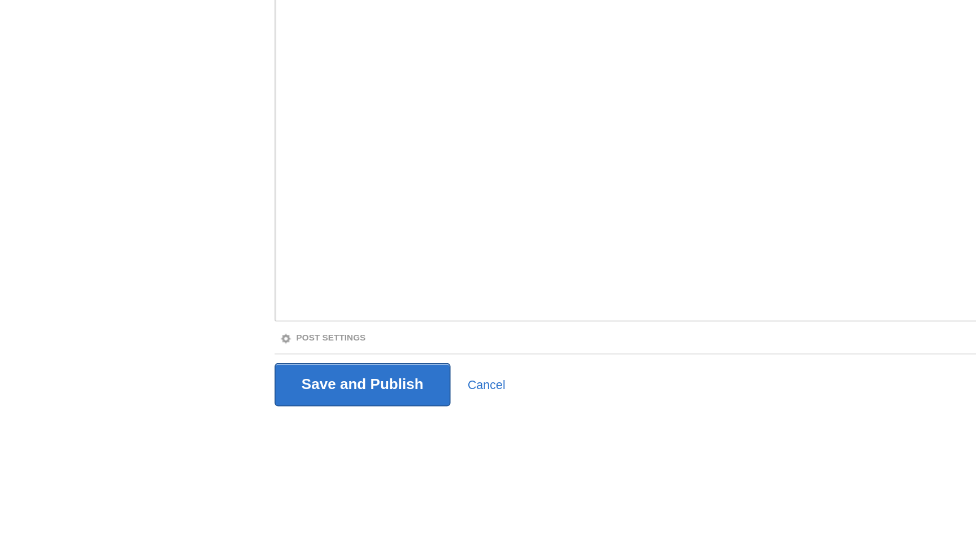
click at [271, 410] on div "Post Settings" at bounding box center [351, 407] width 274 height 10
click at [267, 404] on link "Post Settings" at bounding box center [246, 407] width 56 height 6
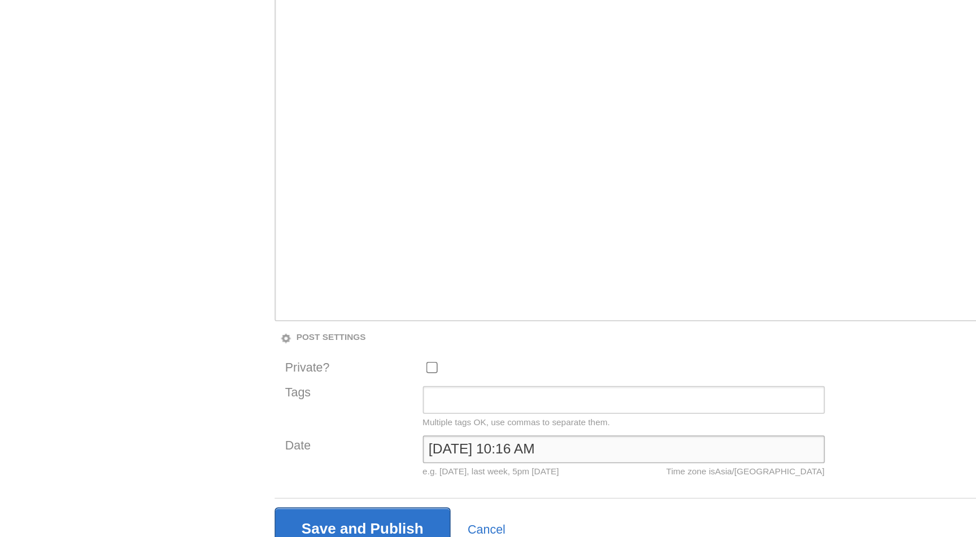
click at [351, 483] on input "[DATE] 10:16 AM" at bounding box center [442, 480] width 262 height 18
type input "now"
click at [214, 518] on input "Save and Publish" at bounding box center [271, 532] width 115 height 28
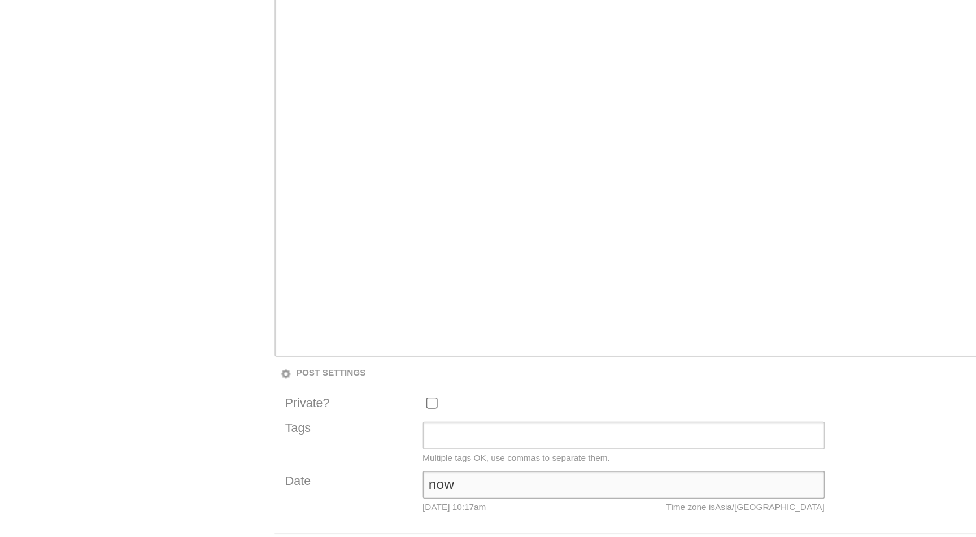
scroll to position [23, 0]
